Goal: Participate in discussion: Engage in conversation with other users on a specific topic

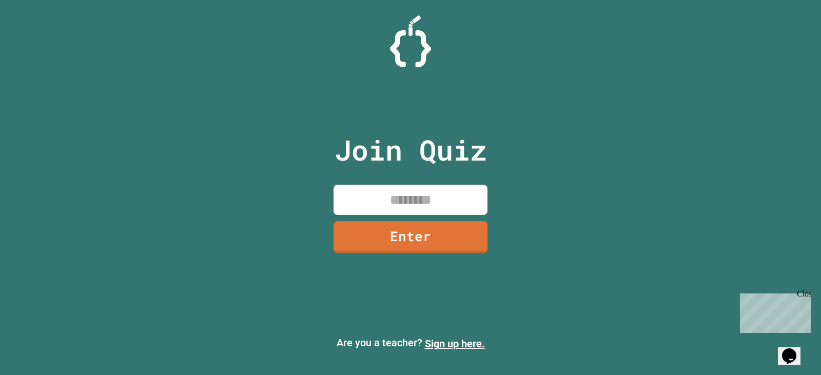
click at [438, 195] on input at bounding box center [411, 200] width 154 height 30
type input "********"
drag, startPoint x: 438, startPoint y: 195, endPoint x: 448, endPoint y: 243, distance: 48.7
click at [448, 243] on link "Enter" at bounding box center [411, 237] width 154 height 32
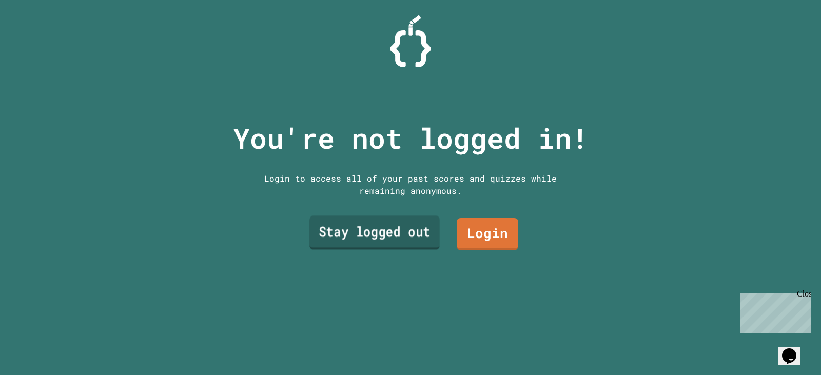
click at [366, 232] on link "Stay logged out" at bounding box center [375, 233] width 130 height 34
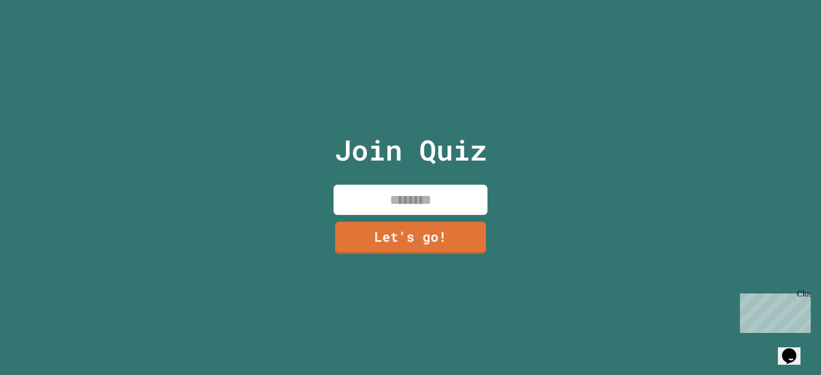
click at [415, 185] on input at bounding box center [411, 200] width 154 height 30
type input "******"
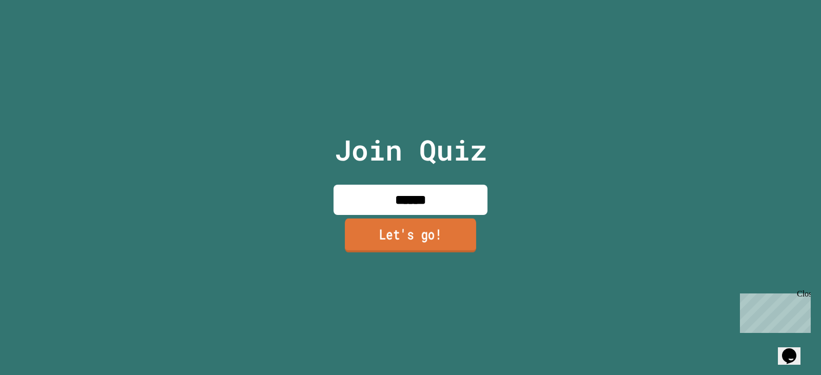
click at [383, 234] on link "Let's go!" at bounding box center [410, 236] width 131 height 34
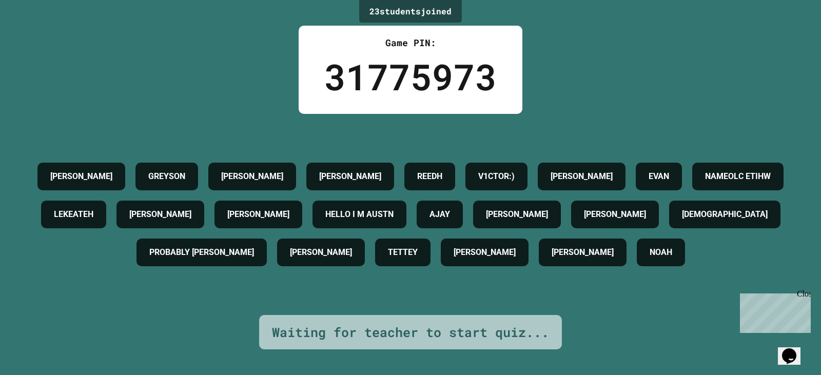
click at [584, 272] on div "JAKE GREYSON SEAN LEON REEDH V1CTOR:) TIM EVAN NAMEOLC ETIHW LEKEATEH PARKER W …" at bounding box center [411, 215] width 770 height 114
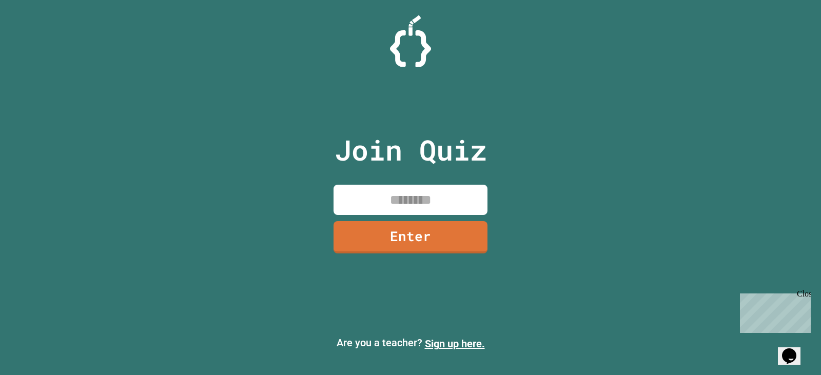
click at [420, 195] on input at bounding box center [411, 200] width 154 height 30
type input "********"
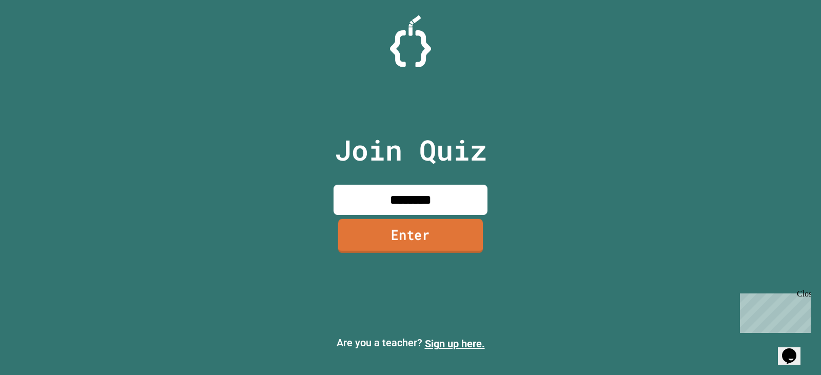
click at [440, 249] on link "Enter" at bounding box center [410, 236] width 145 height 34
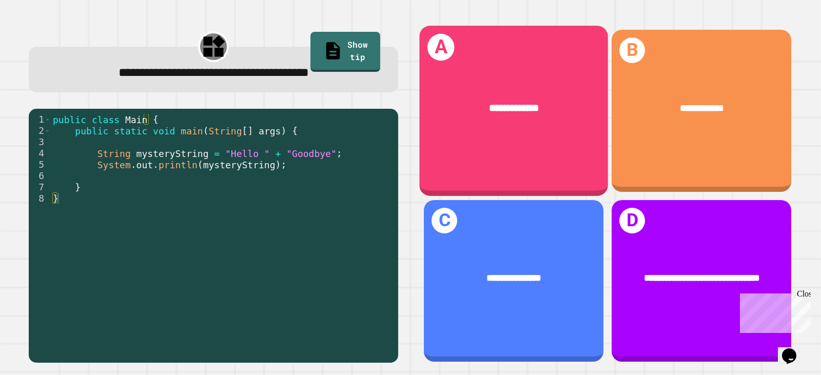
click at [537, 126] on div "**********" at bounding box center [513, 108] width 189 height 56
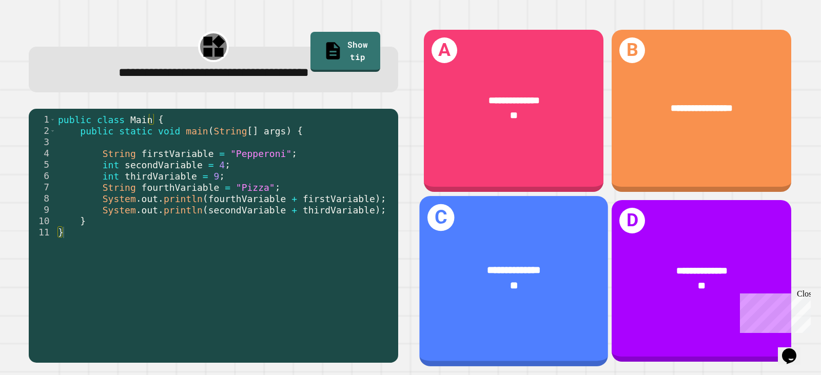
click at [524, 263] on div "**********" at bounding box center [513, 270] width 147 height 15
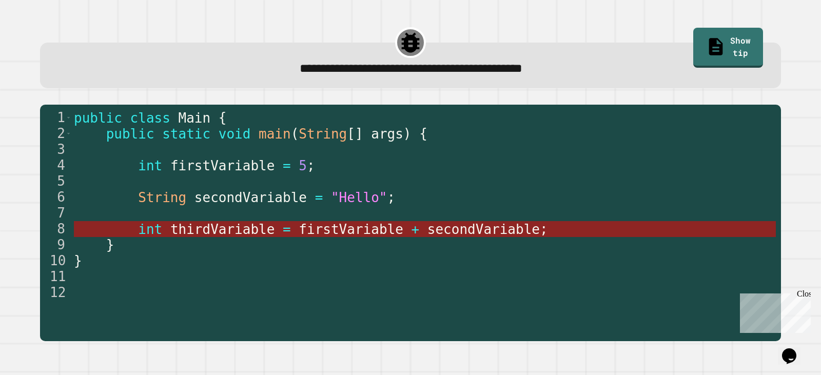
click at [239, 234] on span "thirdVariable" at bounding box center [222, 229] width 105 height 15
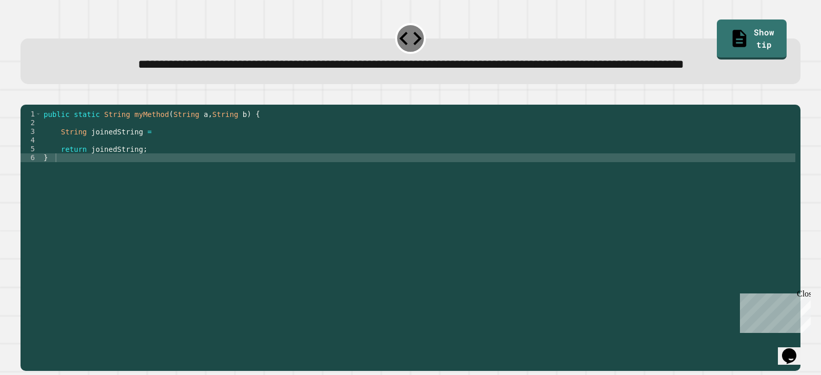
click at [164, 170] on div "public static String myMethod ( String a , String b ) { String joinedString = r…" at bounding box center [419, 214] width 754 height 209
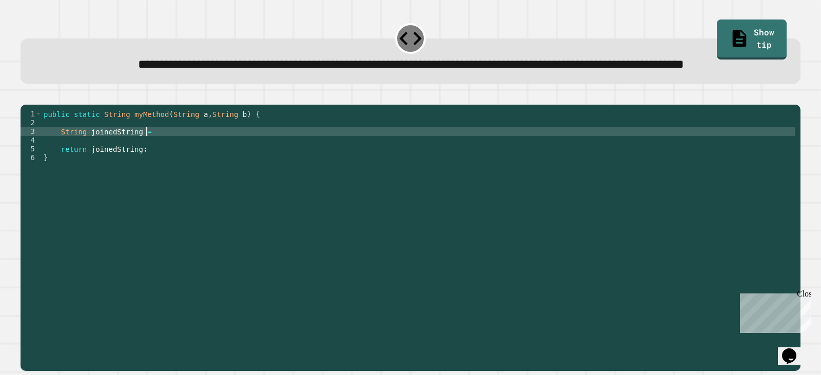
scroll to position [0, 7]
click at [146, 166] on div "public static String myMethod ( String a , String b ) { String joinedString = r…" at bounding box center [419, 214] width 754 height 209
click at [157, 166] on div "public static String myMethod ( String a , String b ) { String joinedString = r…" at bounding box center [419, 206] width 754 height 192
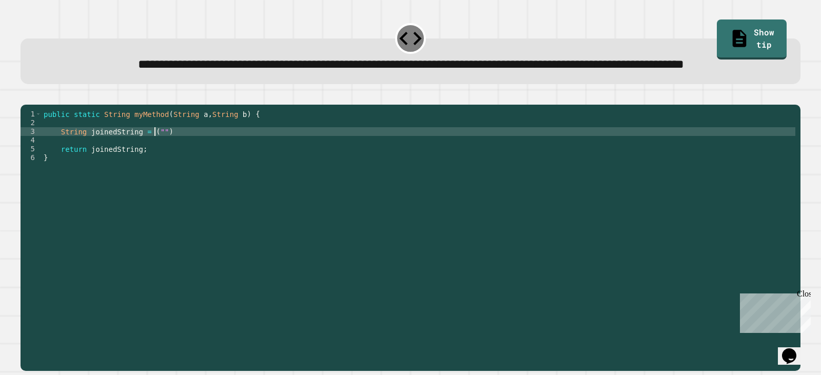
type textarea "**********"
click at [26, 96] on icon "button" at bounding box center [26, 96] width 0 height 0
click at [41, 105] on div at bounding box center [411, 98] width 780 height 12
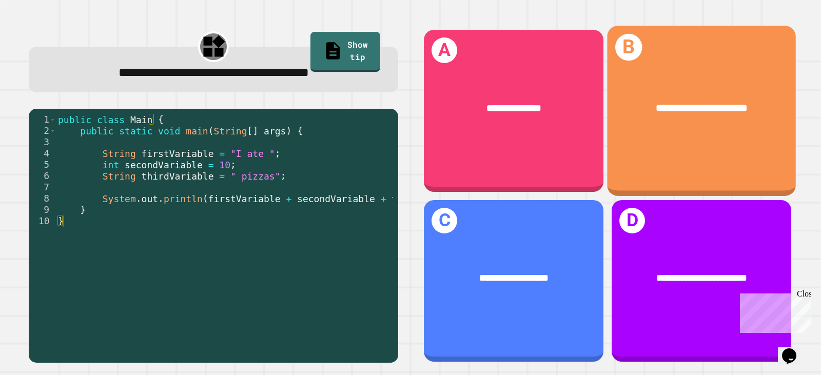
click at [664, 103] on span "**********" at bounding box center [702, 108] width 92 height 10
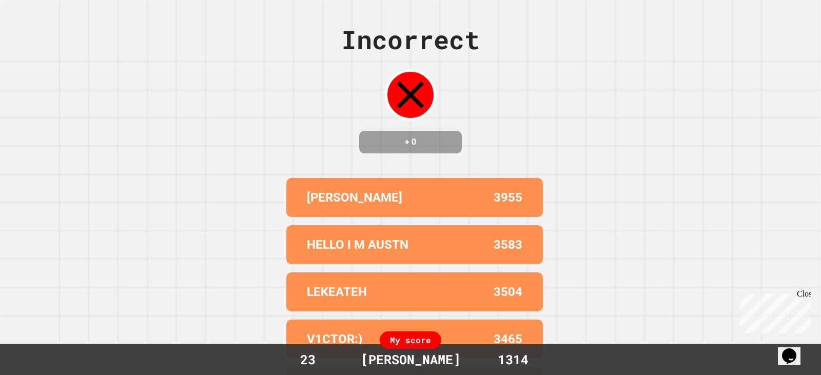
click at [802, 294] on div "Close" at bounding box center [803, 296] width 13 height 13
click at [802, 294] on div "Incorrect + 0 [PERSON_NAME] 3955 HELLO I M AUSTN 3583 LEKEATEH 3504 V1CTOR:) 34…" at bounding box center [410, 187] width 821 height 375
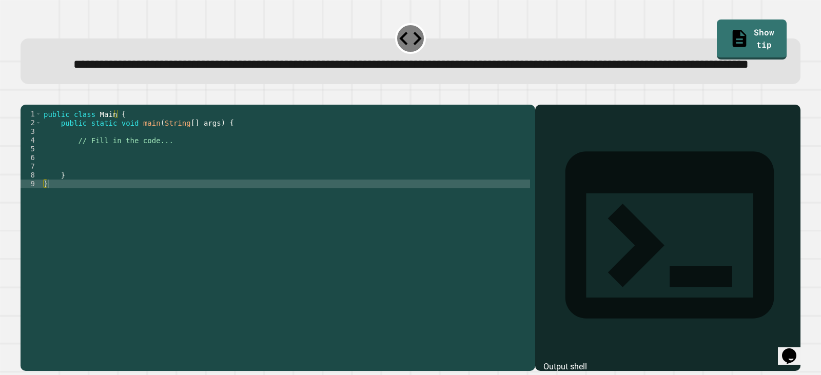
click at [172, 179] on div "public class Main { public static void main ( String [ ] args ) { // Fill in th…" at bounding box center [286, 214] width 489 height 209
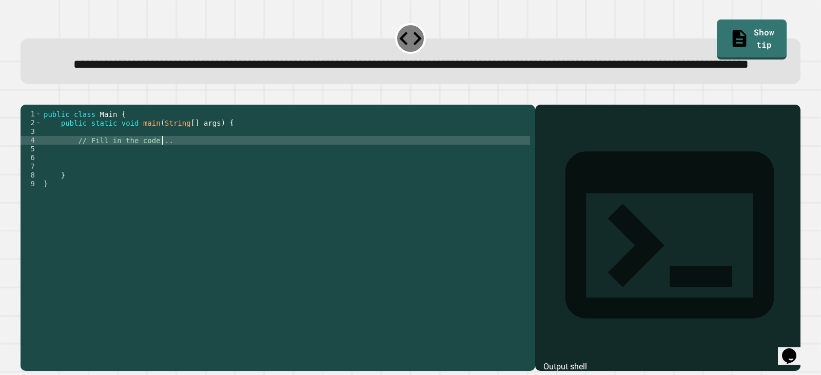
click at [153, 187] on div "public class Main { public static void main ( String [ ] args ) { // Fill in th…" at bounding box center [286, 214] width 489 height 209
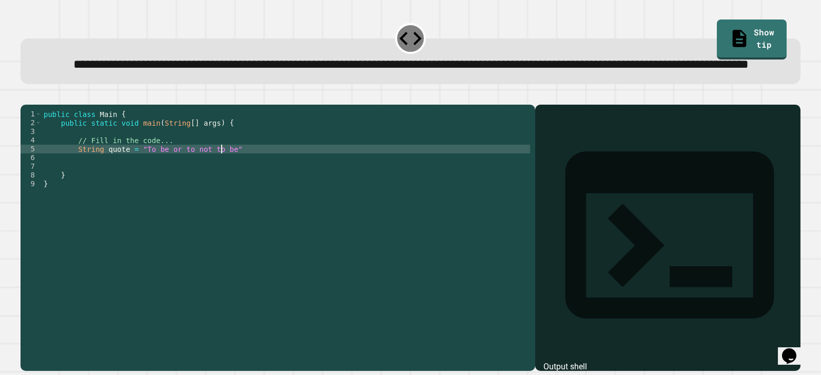
scroll to position [0, 12]
click at [140, 186] on div "public class Main { public static void main ( String [ ] args ) { // Fill in th…" at bounding box center [286, 214] width 489 height 209
click at [223, 186] on div "public class Main { public static void main ( String [ ] args ) { // Fill in th…" at bounding box center [286, 214] width 489 height 209
click at [225, 182] on div "public class Main { public static void main ( String [ ] args ) { // Fill in th…" at bounding box center [286, 214] width 489 height 209
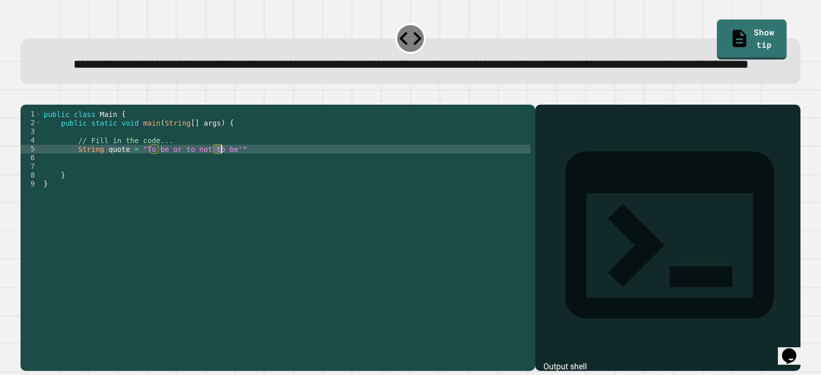
click at [225, 182] on div "public class Main { public static void main ( String [ ] args ) { // Fill in th…" at bounding box center [286, 214] width 489 height 209
click at [224, 182] on div "public class Main { public static void main ( String [ ] args ) { // Fill in th…" at bounding box center [286, 206] width 489 height 192
click at [224, 183] on div "public class Main { public static void main ( String [ ] args ) { // Fill in th…" at bounding box center [286, 214] width 489 height 209
click at [235, 185] on div "public class Main { public static void main ( String [ ] args ) { // Fill in th…" at bounding box center [286, 214] width 489 height 209
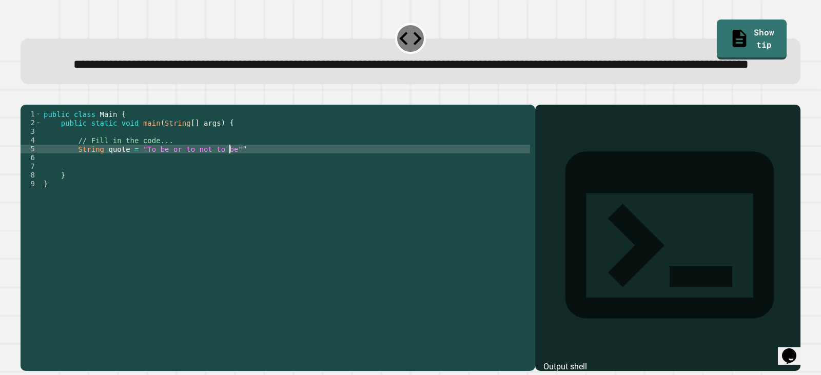
click at [132, 185] on div "public class Main { public static void main ( String [ ] args ) { // Fill in th…" at bounding box center [286, 214] width 489 height 209
type textarea "**********"
click at [121, 194] on div "public class Main { public static void main ( String [ ] args ) { // Fill in th…" at bounding box center [286, 214] width 489 height 209
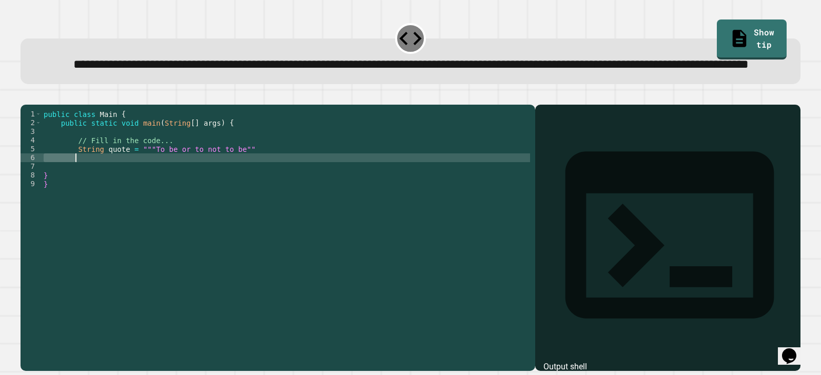
click at [121, 194] on div "public class Main { public static void main ( String [ ] args ) { // Fill in th…" at bounding box center [286, 214] width 489 height 209
type textarea "*"
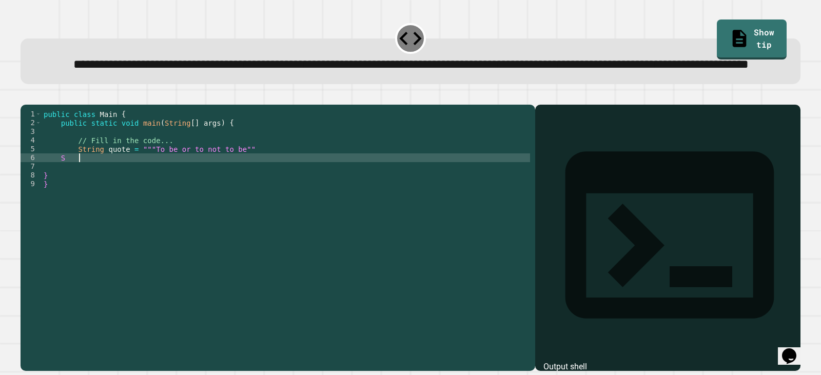
scroll to position [0, 2]
click at [140, 186] on div "public class Main { public static void main ( String [ ] args ) { // Fill in th…" at bounding box center [286, 214] width 489 height 209
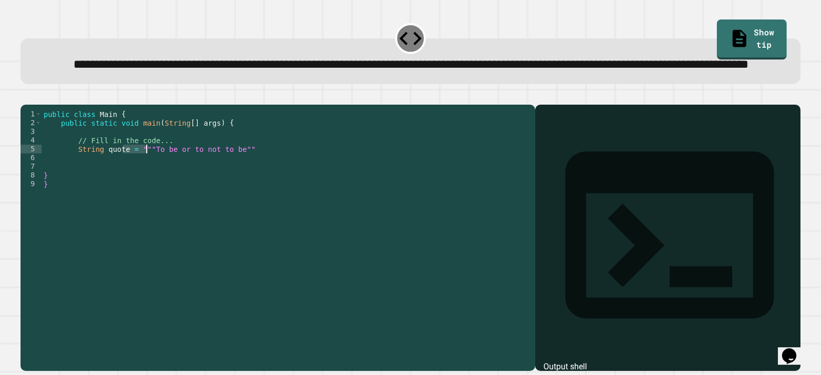
click at [139, 180] on div "public class Main { public static void main ( String [ ] args ) { // Fill in th…" at bounding box center [286, 214] width 489 height 209
click at [140, 187] on div "public class Main { public static void main ( String [ ] args ) { // Fill in th…" at bounding box center [286, 214] width 489 height 209
type textarea "**********"
click at [111, 193] on div "public class Main { public static void main ( String [ ] args ) { // Fill in th…" at bounding box center [286, 214] width 489 height 209
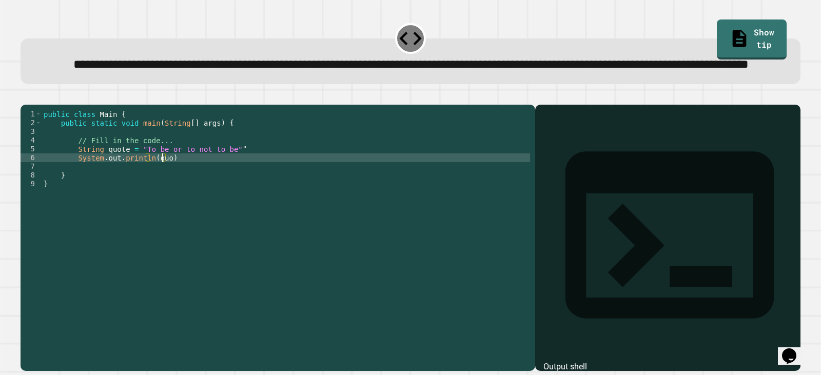
scroll to position [0, 8]
click at [258, 181] on div "public class Main { public static void main ( String [ ] args ) { // Fill in th…" at bounding box center [286, 214] width 489 height 209
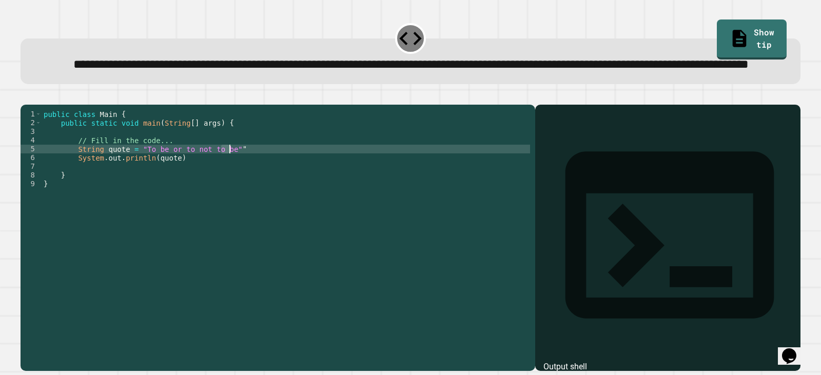
click at [134, 185] on div "public class Main { public static void main ( String [ ] args ) { // Fill in th…" at bounding box center [286, 214] width 489 height 209
click at [133, 184] on div "public class Main { public static void main ( String [ ] args ) { // Fill in th…" at bounding box center [286, 206] width 489 height 192
click at [135, 183] on div "public class Main { public static void main ( String [ ] args ) { // Fill in th…" at bounding box center [286, 214] width 489 height 209
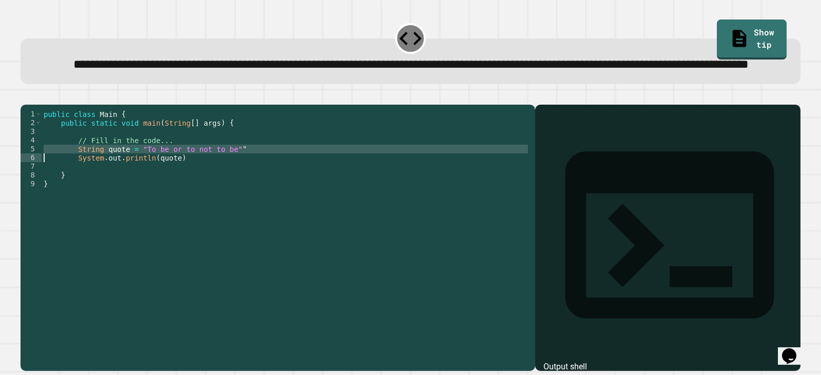
click at [135, 183] on div "public class Main { public static void main ( String [ ] args ) { // Fill in th…" at bounding box center [286, 214] width 489 height 209
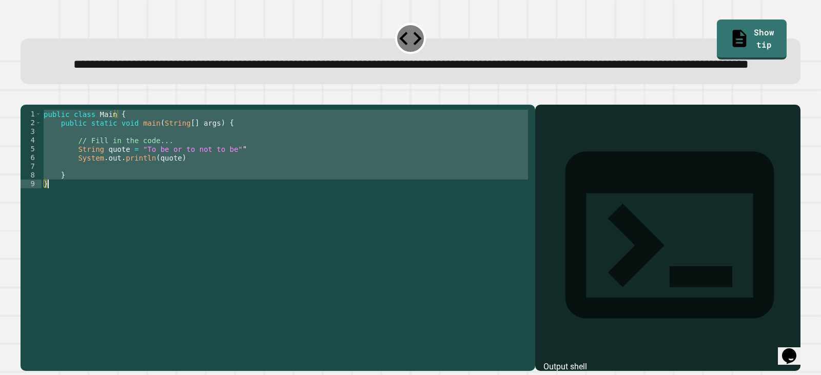
click at [133, 184] on div "public class Main { public static void main ( String [ ] args ) { // Fill in th…" at bounding box center [286, 206] width 489 height 192
click at [133, 184] on div "public class Main { public static void main ( String [ ] args ) { // Fill in th…" at bounding box center [286, 214] width 489 height 209
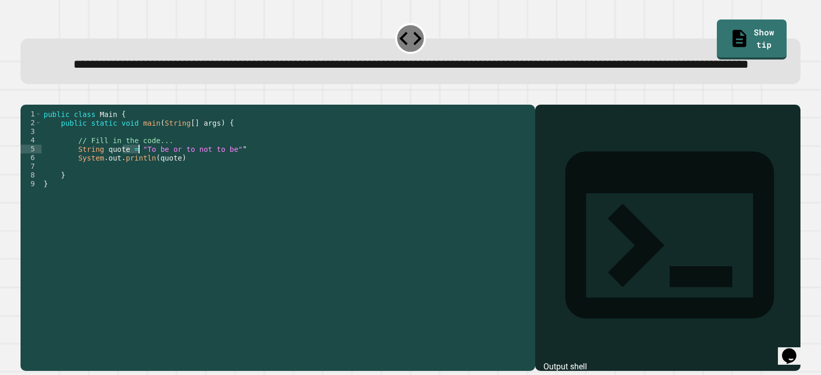
click at [133, 184] on div "public class Main { public static void main ( String [ ] args ) { // Fill in th…" at bounding box center [286, 206] width 489 height 192
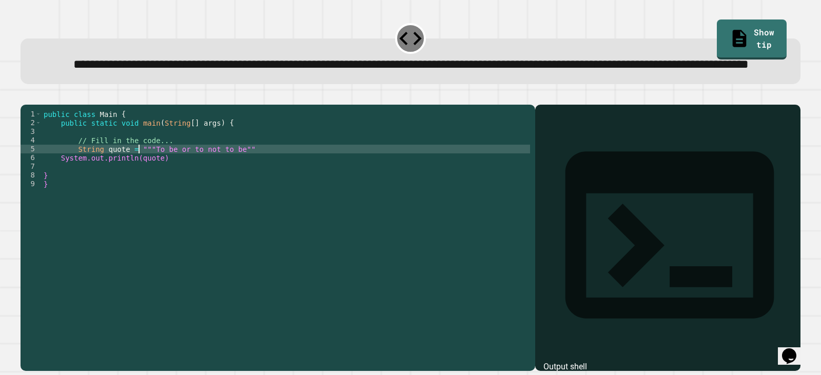
click at [243, 187] on div "public class Main { public static void main ( String [ ] args ) { // Fill in th…" at bounding box center [286, 214] width 489 height 209
click at [141, 183] on div "public class Main { public static void main ( String [ ] args ) { // Fill in th…" at bounding box center [286, 214] width 489 height 209
click at [142, 183] on div "public class Main { public static void main ( String [ ] args ) { // Fill in th…" at bounding box center [286, 206] width 489 height 192
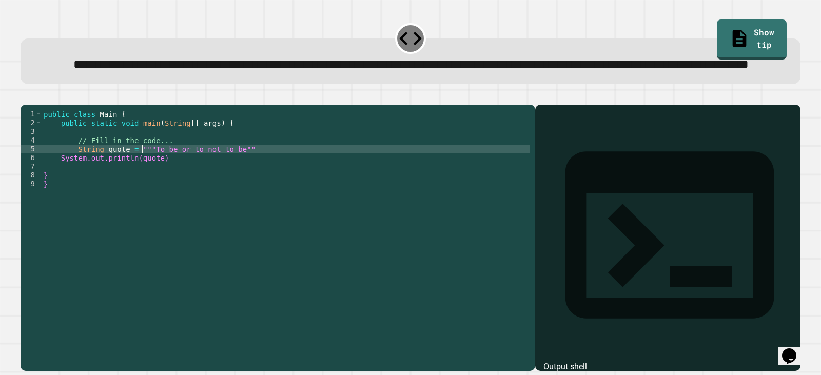
click at [142, 183] on div "public class Main { public static void main ( String [ ] args ) { // Fill in th…" at bounding box center [286, 214] width 489 height 209
click at [140, 184] on div "public class Main { public static void main ( String [ ] args ) { // Fill in th…" at bounding box center [286, 206] width 489 height 192
click at [140, 184] on div "public class Main { public static void main ( String [ ] args ) { // Fill in th…" at bounding box center [286, 214] width 489 height 209
click at [140, 184] on div "public class Main { public static void main ( String [ ] args ) { // Fill in th…" at bounding box center [286, 206] width 489 height 192
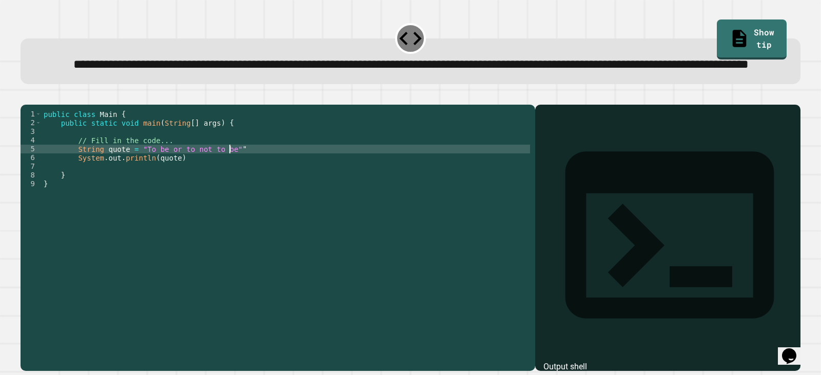
click at [269, 187] on div "public class Main { public static void main ( String [ ] args ) { // Fill in th…" at bounding box center [286, 214] width 489 height 209
click at [719, 41] on link "Show tip" at bounding box center [751, 40] width 69 height 40
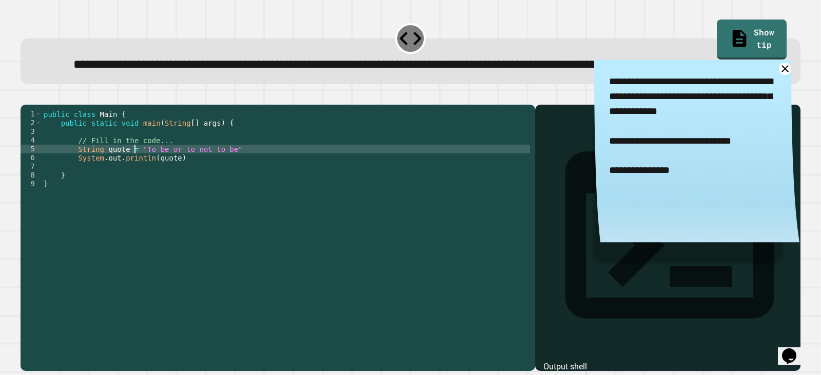
click at [136, 184] on div "public class Main { public static void main ( String [ ] args ) { // Fill in th…" at bounding box center [286, 214] width 489 height 209
click at [220, 184] on div "public class Main { public static void main ( String [ ] args ) { // Fill in th…" at bounding box center [286, 214] width 489 height 209
click at [236, 184] on div "public class Main { public static void main ( String [ ] args ) { // Fill in th…" at bounding box center [286, 214] width 489 height 209
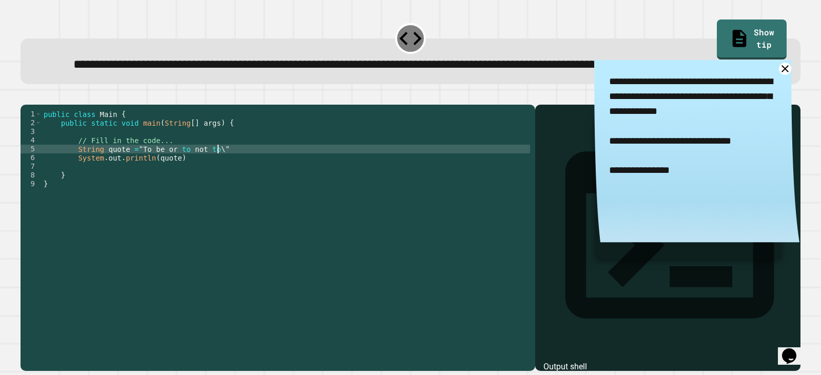
click at [236, 184] on div "public class Main { public static void main ( String [ ] args ) { // Fill in th…" at bounding box center [286, 214] width 489 height 209
click at [136, 183] on div "public class Main { public static void main ( String [ ] args ) { // Fill in th…" at bounding box center [286, 214] width 489 height 209
type textarea "**********"
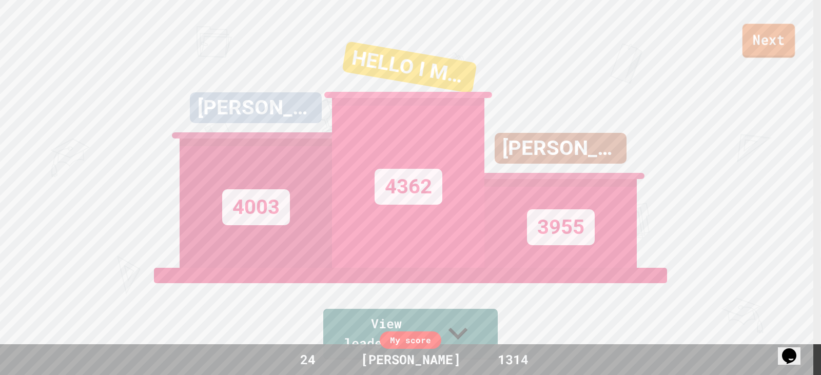
click at [759, 34] on link "Next" at bounding box center [769, 41] width 52 height 34
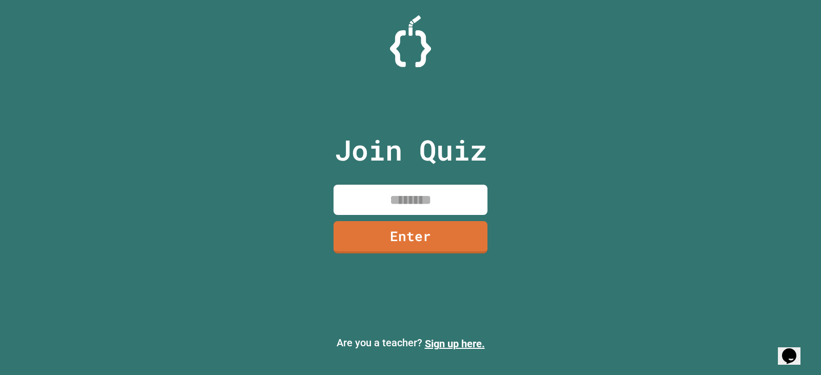
click at [414, 191] on input at bounding box center [411, 200] width 154 height 30
click at [416, 191] on input at bounding box center [411, 200] width 154 height 30
type input "********"
click at [406, 232] on link "Enter" at bounding box center [411, 236] width 154 height 34
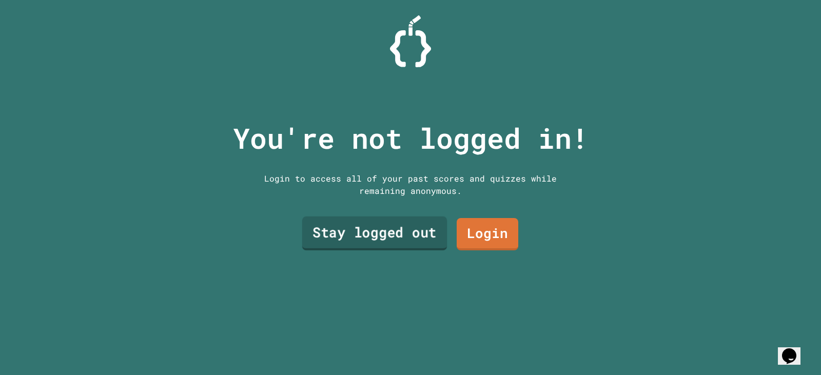
click at [417, 228] on link "Stay logged out" at bounding box center [374, 234] width 145 height 34
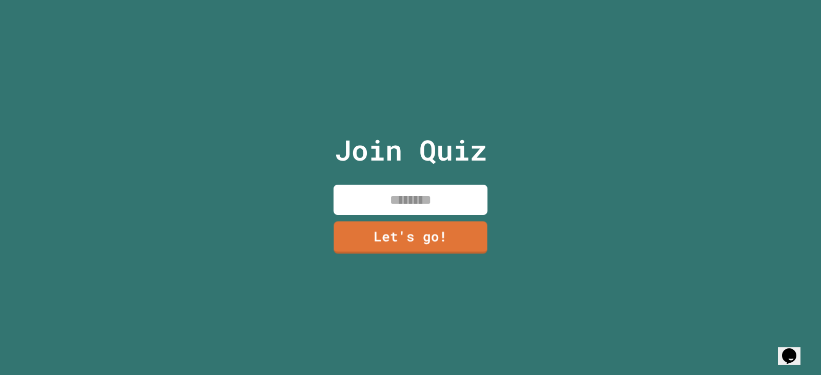
click at [402, 195] on input at bounding box center [411, 200] width 154 height 30
type input "******"
click at [433, 213] on div "Join Quiz ****** Let's go!" at bounding box center [410, 187] width 173 height 375
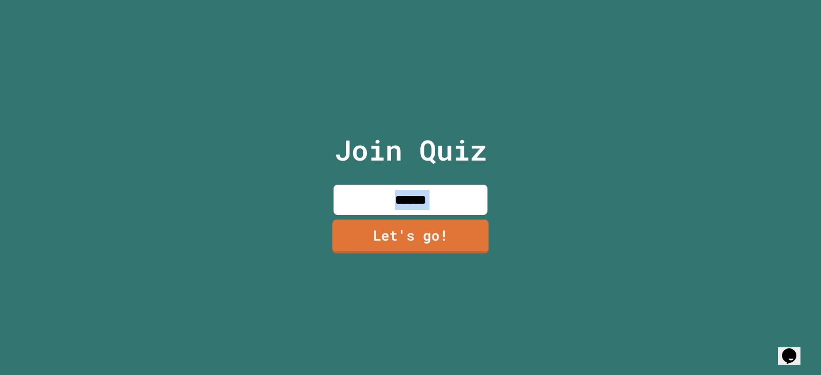
click at [432, 230] on link "Let's go!" at bounding box center [411, 237] width 157 height 34
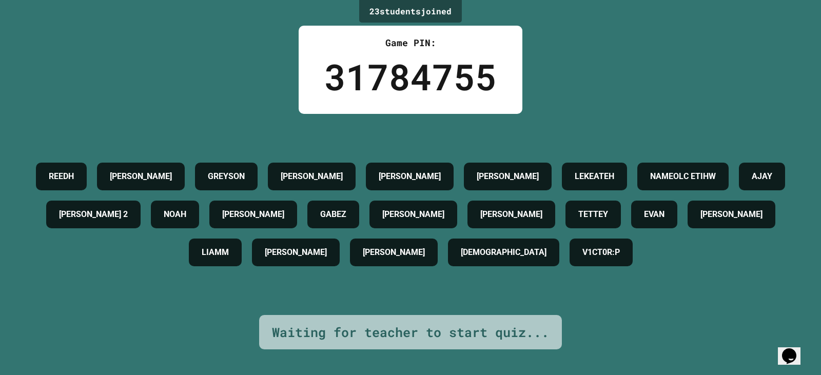
drag, startPoint x: 304, startPoint y: 146, endPoint x: 304, endPoint y: 166, distance: 19.5
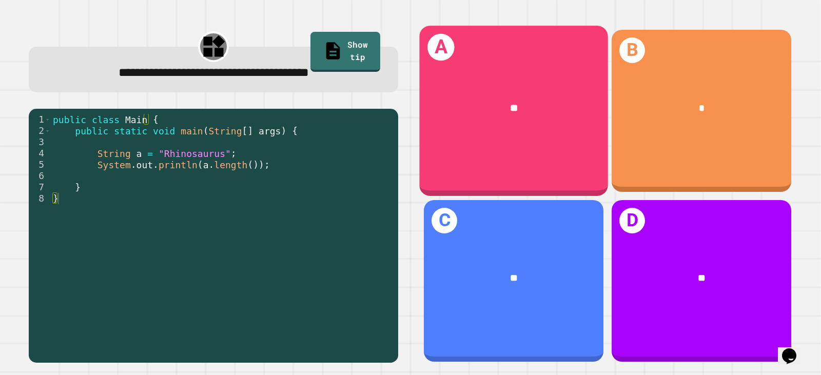
click at [454, 100] on div "**" at bounding box center [513, 107] width 147 height 15
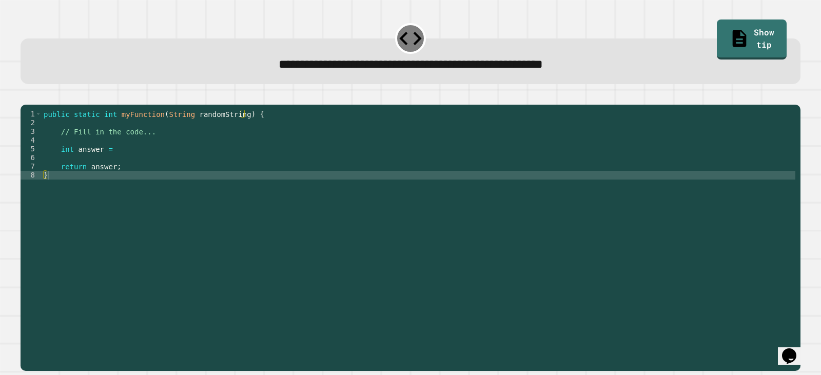
click at [131, 172] on div "public static int myFunction ( String randomString ) { // Fill in the code... i…" at bounding box center [419, 228] width 754 height 236
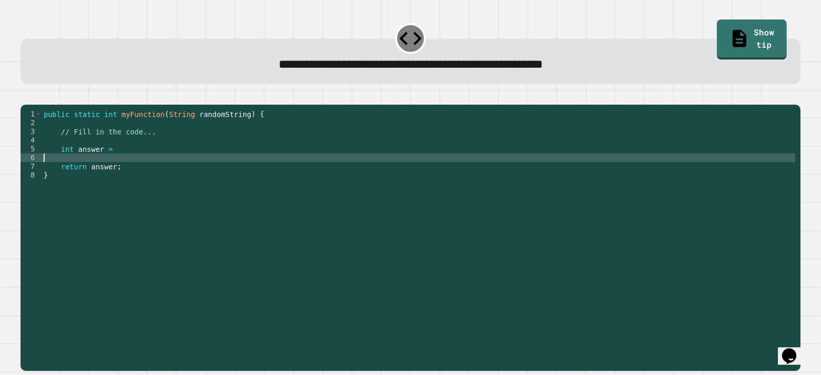
click at [130, 167] on div "public static int myFunction ( String randomString ) { // Fill in the code... i…" at bounding box center [419, 228] width 754 height 236
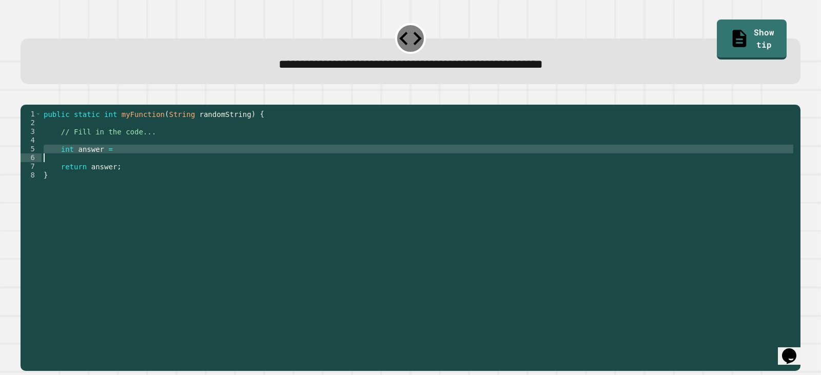
click at [133, 163] on div "public static int myFunction ( String randomString ) { // Fill in the code... i…" at bounding box center [419, 219] width 754 height 218
click at [259, 82] on div "**********" at bounding box center [411, 61] width 780 height 45
click at [168, 165] on div "public static int myFunction ( String randomString ) { // Fill in the code... i…" at bounding box center [419, 228] width 754 height 236
click at [26, 96] on icon "button" at bounding box center [26, 96] width 0 height 0
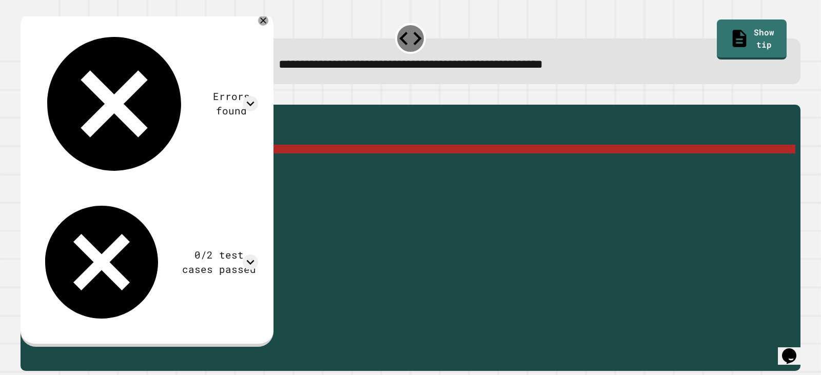
click at [128, 165] on div "public static int myFunction ( String randomString ) { // Fill in the code... i…" at bounding box center [419, 228] width 754 height 236
click at [147, 165] on div "public static int myFunction ( String randomString ) { // Fill in the code... i…" at bounding box center [419, 228] width 754 height 236
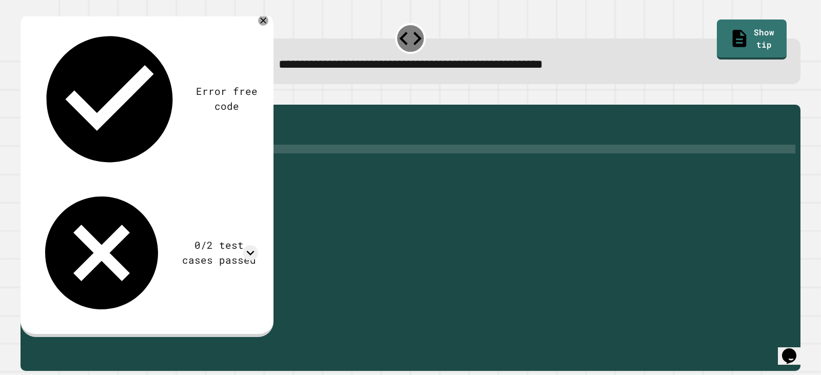
scroll to position [0, 8]
click at [26, 96] on icon "button" at bounding box center [26, 96] width 0 height 0
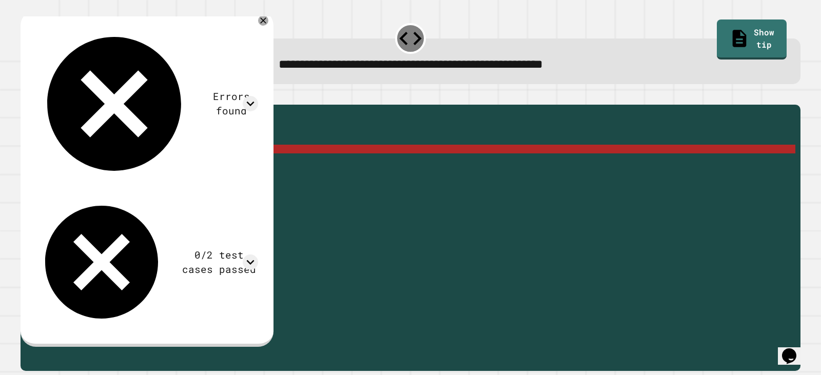
click at [118, 165] on div "public static int myFunction ( String randomString ) { // Fill in the code... i…" at bounding box center [419, 228] width 754 height 236
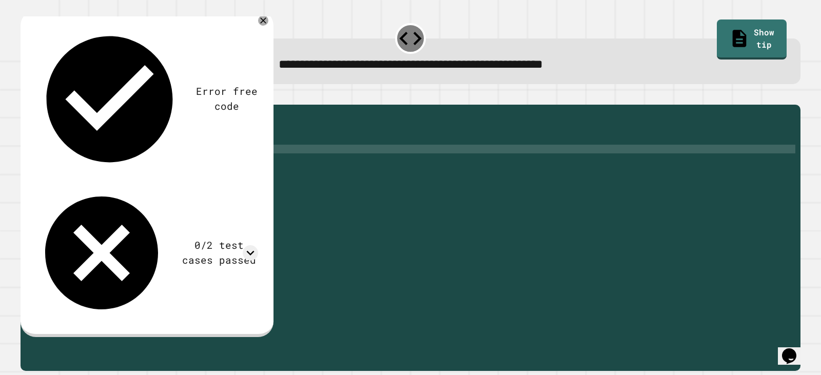
click at [26, 96] on icon "button" at bounding box center [26, 96] width 0 height 0
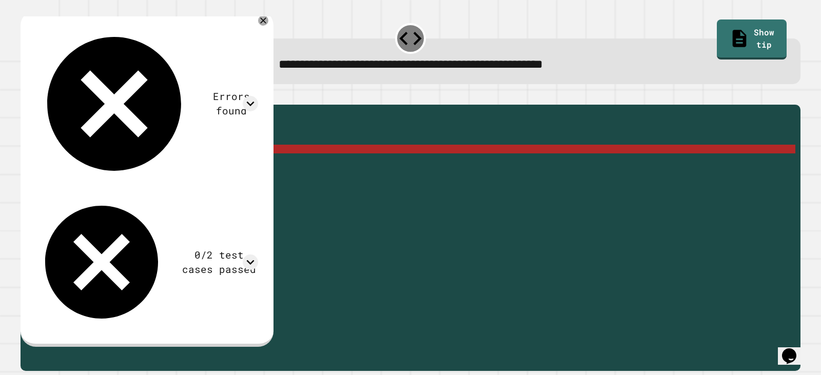
click at [162, 165] on div "public static int myFunction ( String randomString ) { // Fill in the code... i…" at bounding box center [419, 228] width 754 height 236
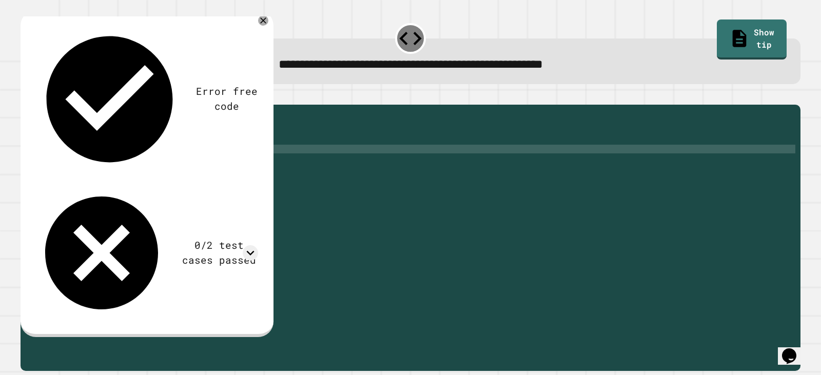
scroll to position [0, 5]
click at [729, 29] on icon at bounding box center [739, 38] width 21 height 21
click at [733, 30] on icon at bounding box center [740, 38] width 14 height 17
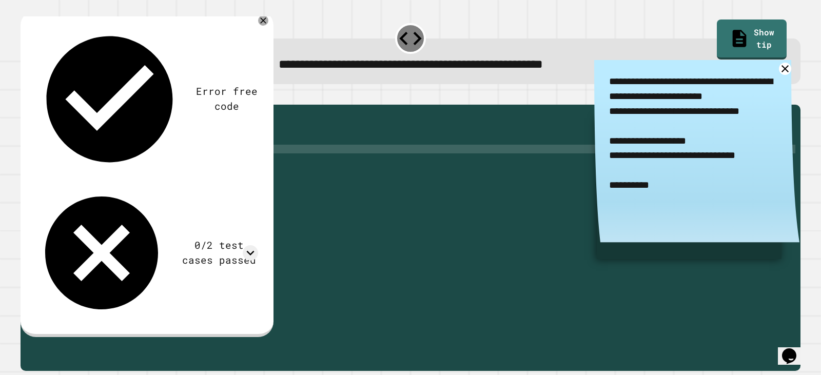
click at [111, 163] on div "public static int myFunction ( String randomString ) { // Fill in the code... i…" at bounding box center [419, 228] width 754 height 236
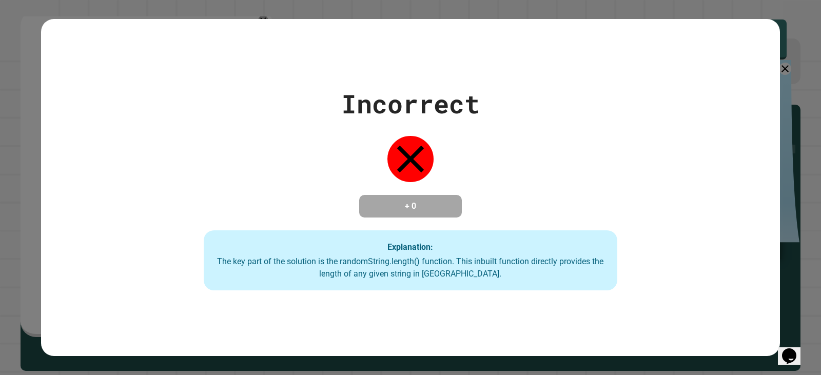
type textarea "**********"
click at [792, 55] on div "Incorrect + 0 Explanation: The key part of the solution is the randomString.len…" at bounding box center [410, 187] width 821 height 375
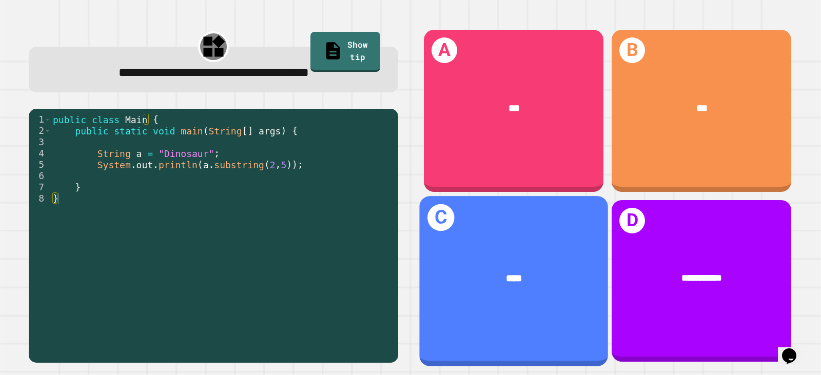
click at [549, 221] on div "C ****" at bounding box center [513, 281] width 189 height 170
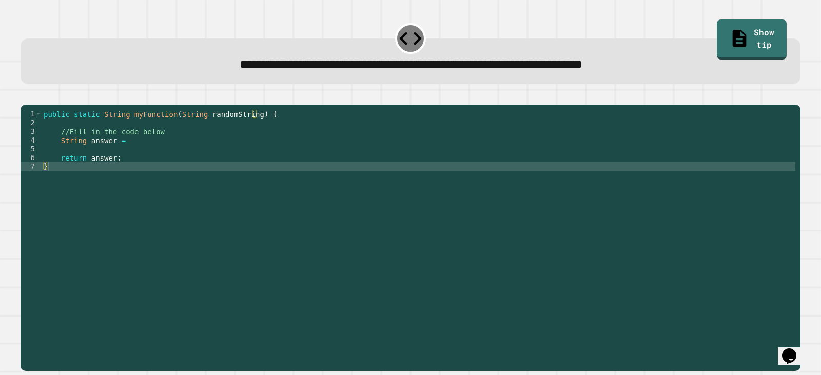
click at [139, 152] on div "public static String myFunction ( String randomString ) { //Fill in the code be…" at bounding box center [419, 228] width 754 height 236
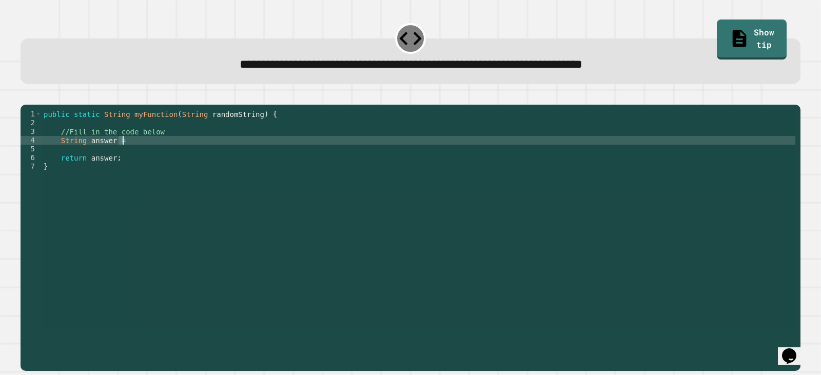
click at [170, 155] on div "public static String myFunction ( String randomString ) { //Fill in the code be…" at bounding box center [419, 219] width 754 height 218
click at [170, 155] on div "public static String myFunction ( String randomString ) { //Fill in the code be…" at bounding box center [419, 228] width 754 height 236
type textarea "**********"
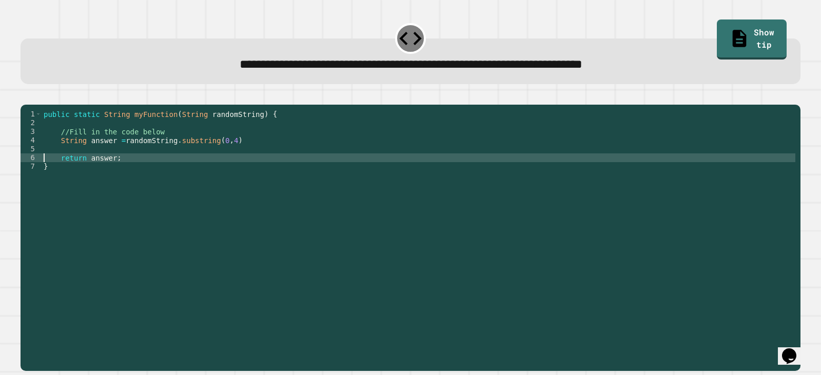
type textarea "**********"
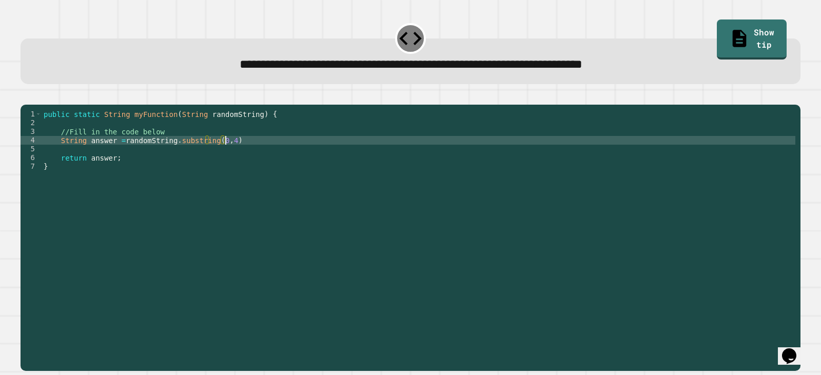
scroll to position [0, 12]
click at [34, 104] on icon "button" at bounding box center [33, 102] width 6 height 7
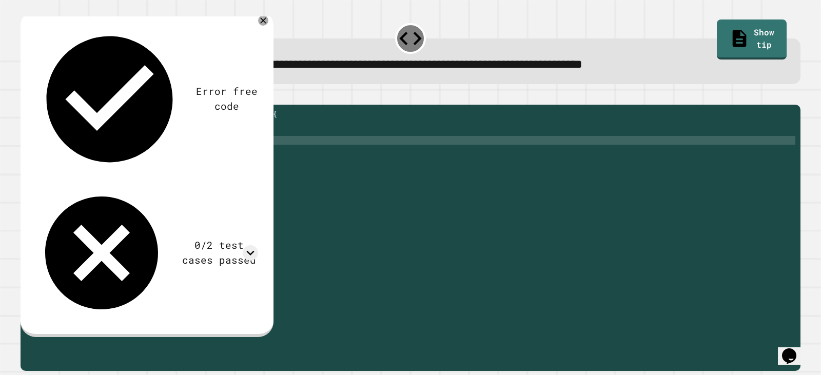
click at [302, 88] on div "**********" at bounding box center [410, 52] width 789 height 72
click at [722, 32] on link "Show tip" at bounding box center [752, 39] width 70 height 40
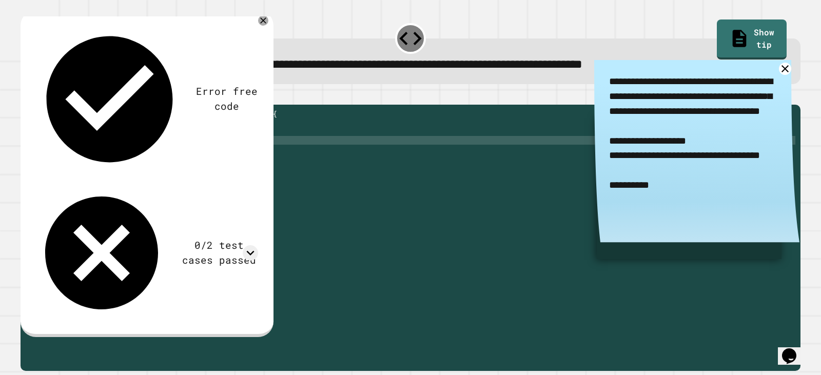
click at [170, 156] on div "public static String myFunction ( String randomString ) { //Fill in the code be…" at bounding box center [419, 228] width 754 height 236
click at [26, 96] on icon "button" at bounding box center [26, 96] width 0 height 0
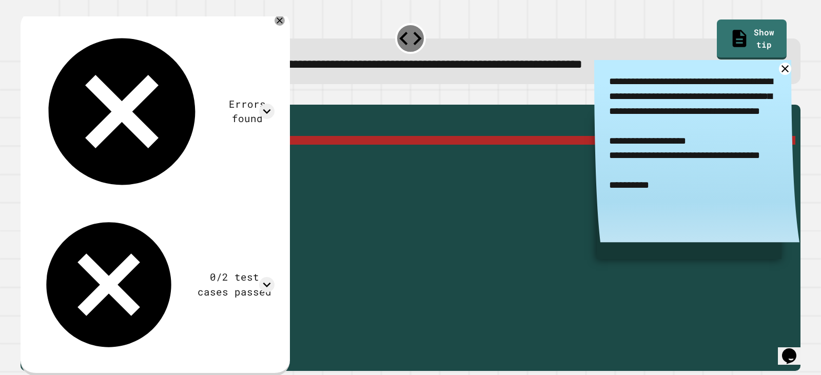
click at [119, 156] on div "public static String myFunction ( String randomString ) { //Fill in the code be…" at bounding box center [419, 228] width 754 height 236
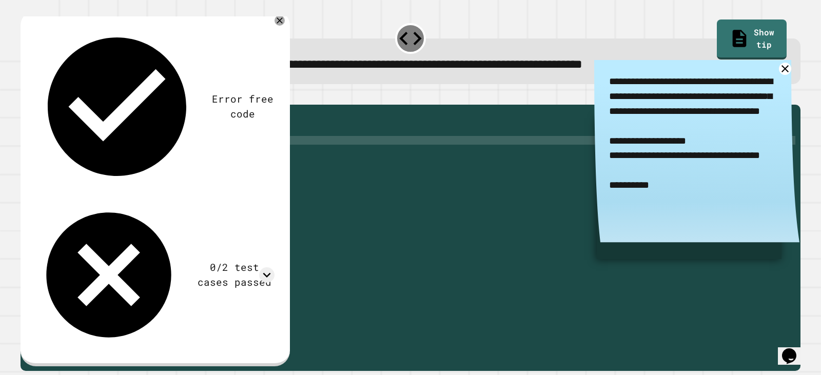
click at [181, 156] on div "public static String myFunction ( String randomString ) { //Fill in the code be…" at bounding box center [419, 228] width 754 height 236
click at [121, 158] on div "public static String myFunction ( String randomString ) { //Fill in the code be…" at bounding box center [419, 228] width 754 height 236
click at [121, 155] on div "public static String myFunction ( String randomString ) { //Fill in the code be…" at bounding box center [419, 228] width 754 height 236
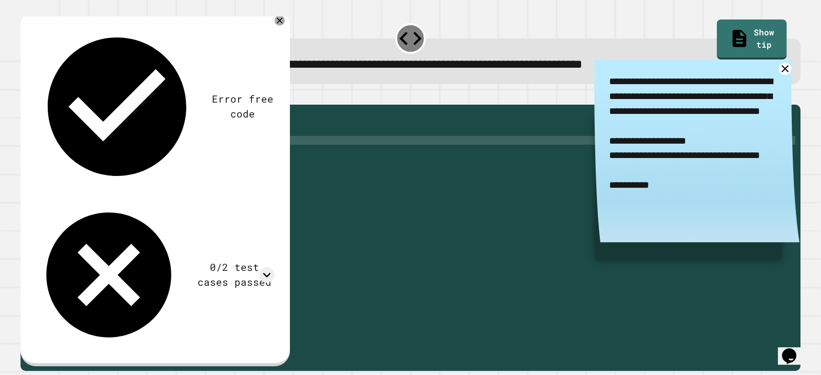
type textarea "**********"
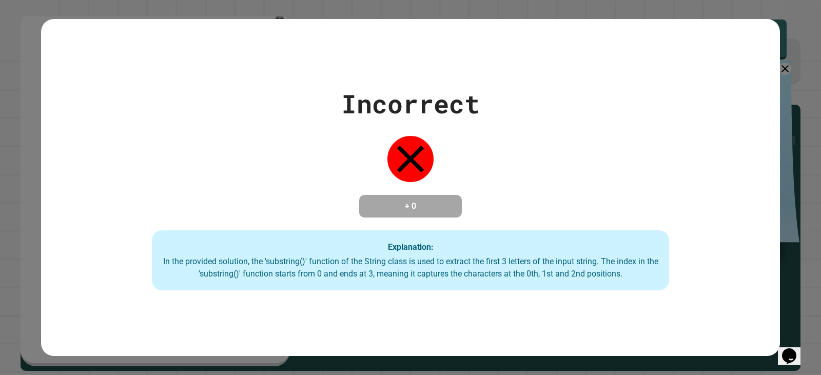
click at [231, 154] on div "Incorrect + 0 Explanation: In the provided solution, the 'substring()' function…" at bounding box center [410, 188] width 739 height 206
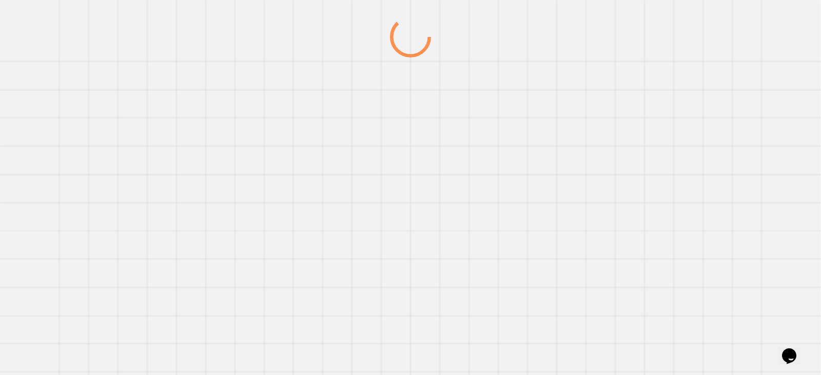
click at [284, 197] on div at bounding box center [410, 195] width 789 height 359
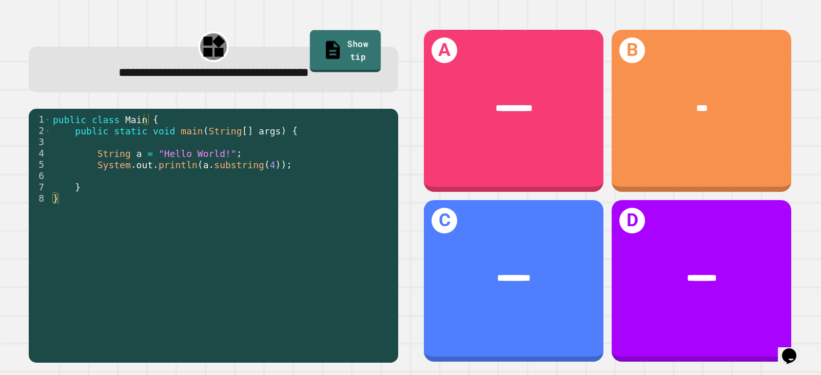
click at [360, 41] on link "Show tip" at bounding box center [345, 51] width 71 height 42
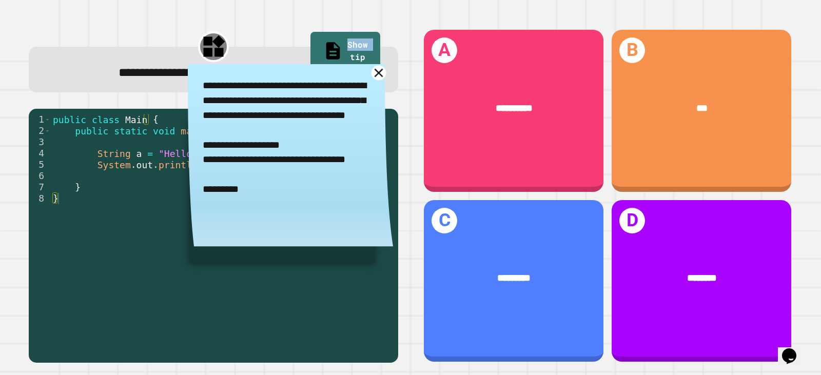
click at [372, 77] on icon at bounding box center [379, 72] width 15 height 15
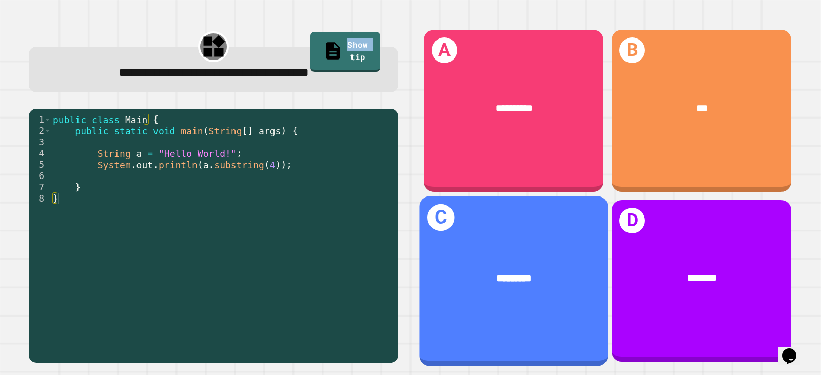
click at [506, 311] on div "C *********" at bounding box center [513, 281] width 189 height 170
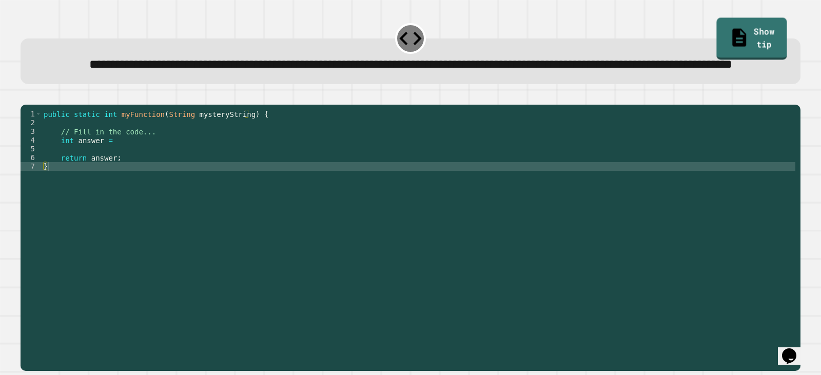
click at [725, 34] on link "Show tip" at bounding box center [752, 38] width 70 height 42
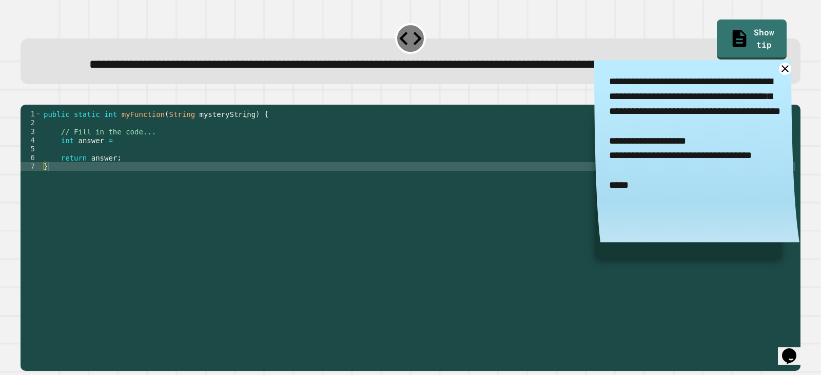
click at [140, 177] on div "public static int myFunction ( String mysteryString ) { // Fill in the code... …" at bounding box center [419, 214] width 754 height 209
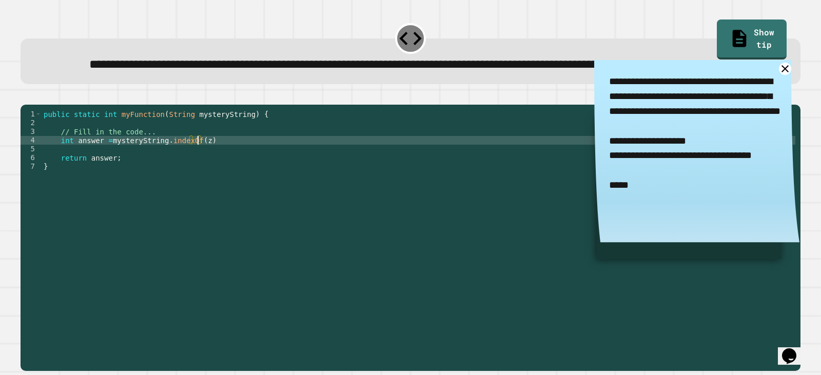
scroll to position [0, 11]
click at [26, 96] on icon "button" at bounding box center [26, 96] width 0 height 0
click at [39, 105] on div at bounding box center [411, 98] width 780 height 12
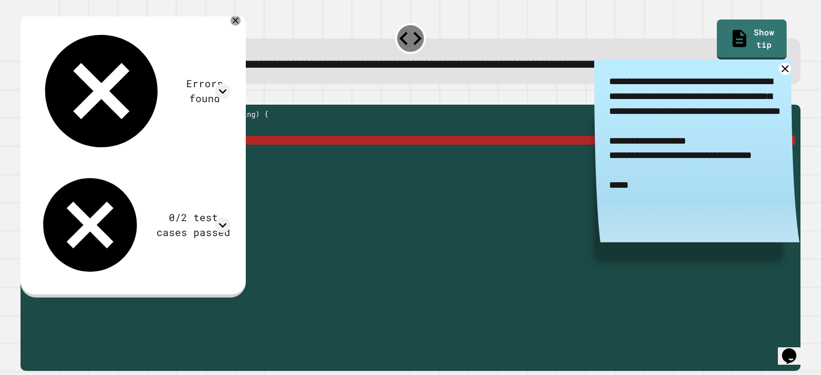
click at [108, 178] on div "public static int myFunction ( String mysteryString ) { // Fill in the code... …" at bounding box center [419, 214] width 754 height 209
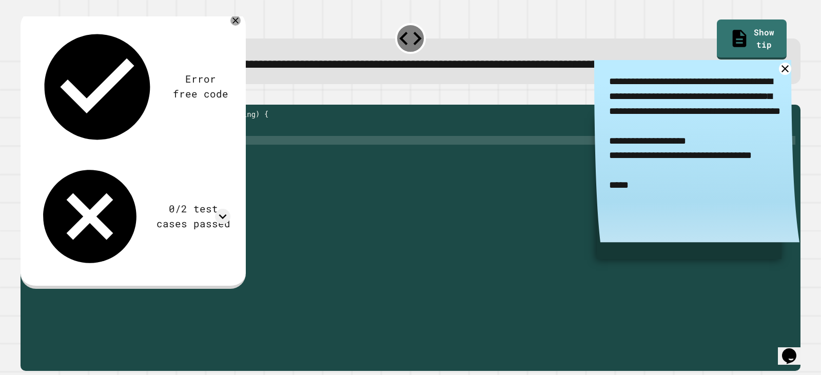
scroll to position [0, 9]
click at [113, 177] on div "public static int myFunction ( String mysteryString ) { // Fill in the code... …" at bounding box center [419, 214] width 754 height 209
click at [201, 178] on div "public static int myFunction ( String mysteryString ) { // Fill in the code... …" at bounding box center [419, 214] width 754 height 209
click at [117, 178] on div "public static int myFunction ( String mysteryString ) { // Fill in the code... …" at bounding box center [419, 214] width 754 height 209
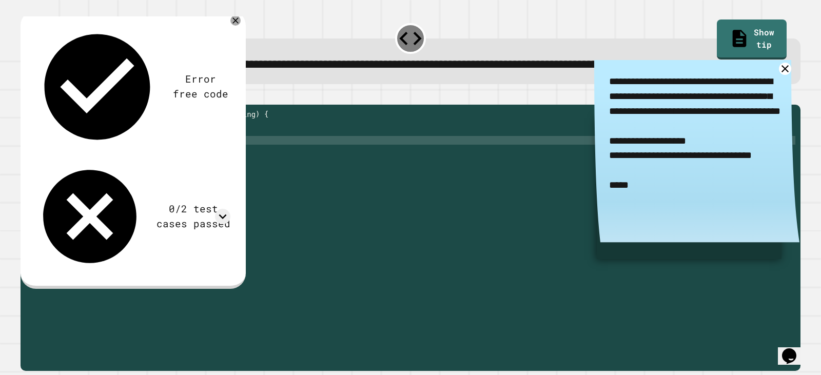
scroll to position [0, 6]
click at [220, 176] on div "public static int myFunction ( String mysteryString ) { // Fill in the code... …" at bounding box center [419, 214] width 754 height 209
click at [220, 176] on div "public static int myFunction ( String mysteryString ) { // Fill in the code... …" at bounding box center [419, 206] width 754 height 192
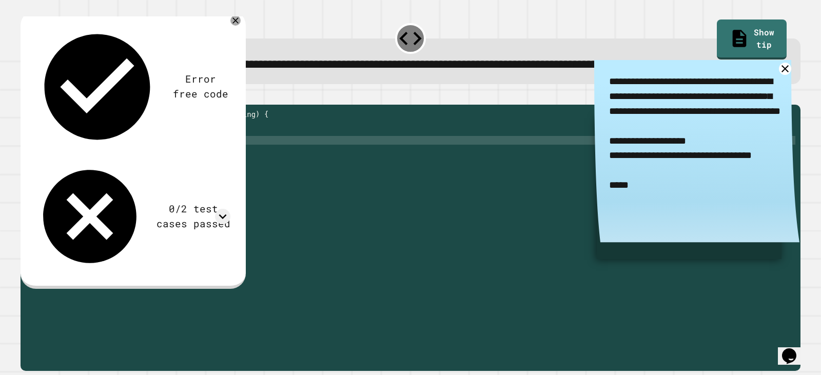
type textarea "**********"
click at [35, 106] on icon "button" at bounding box center [33, 102] width 6 height 7
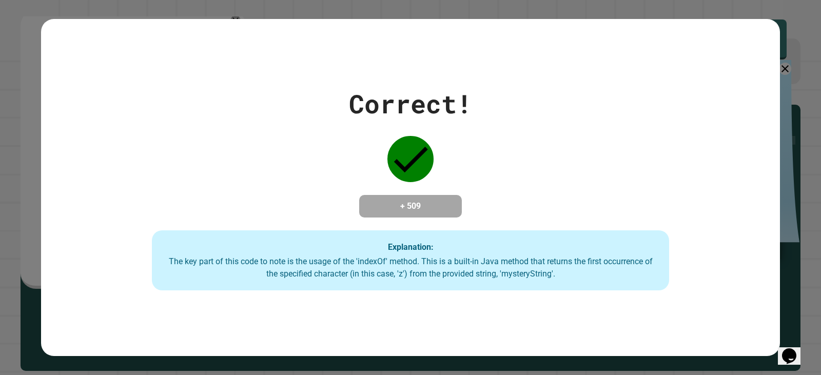
click at [675, 142] on div "Correct! + 509 Explanation: The key part of this code to note is the usage of t…" at bounding box center [410, 188] width 739 height 206
